Goal: Information Seeking & Learning: Learn about a topic

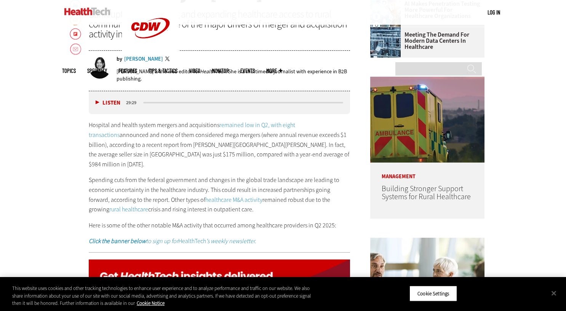
scroll to position [381, 0]
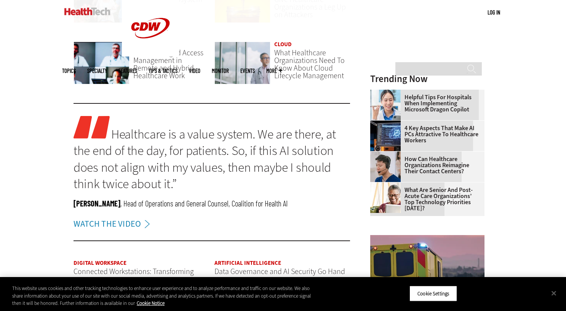
scroll to position [801, 0]
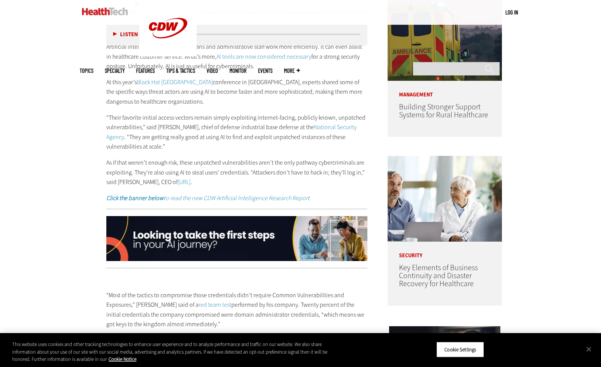
scroll to position [419, 0]
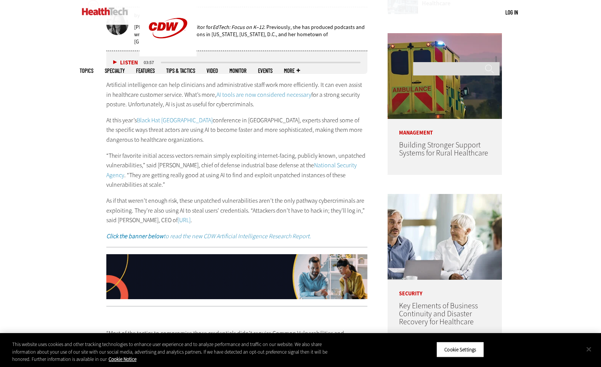
click at [566, 310] on button "Close" at bounding box center [589, 349] width 17 height 17
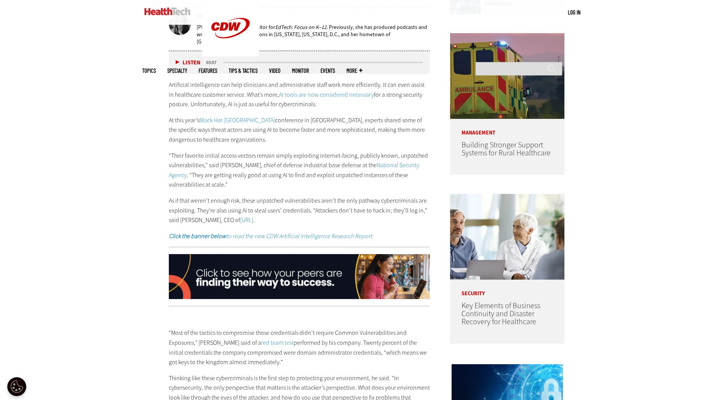
scroll to position [0, 0]
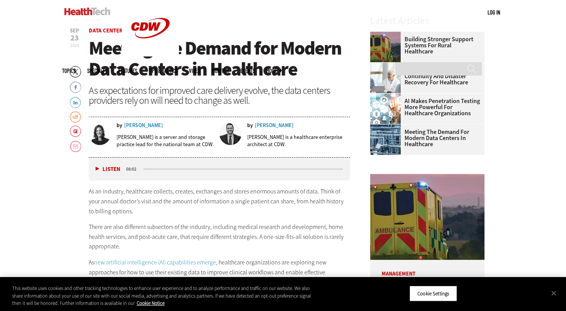
scroll to position [267, 0]
click at [555, 291] on button "Close" at bounding box center [554, 292] width 17 height 17
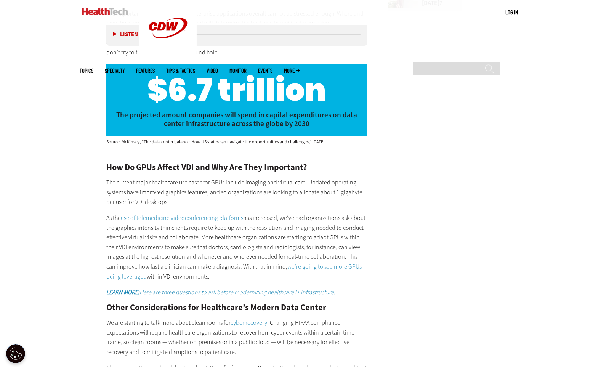
scroll to position [1232, 0]
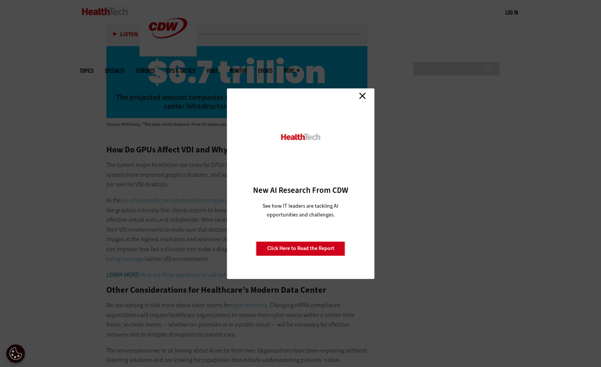
click at [362, 96] on link "Close" at bounding box center [362, 95] width 11 height 11
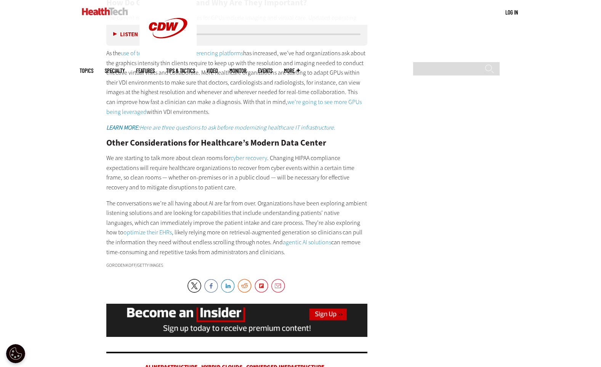
scroll to position [1423, 0]
